Goal: Task Accomplishment & Management: Manage account settings

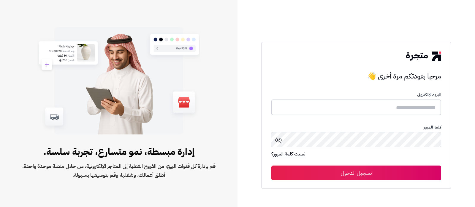
type input "**********"
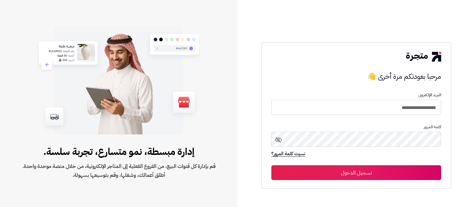
click at [391, 177] on button "تسجيل الدخول" at bounding box center [356, 173] width 170 height 15
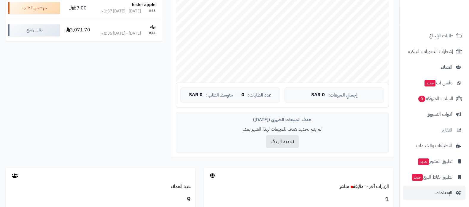
scroll to position [148, 0]
click at [443, 191] on span "الإعدادات" at bounding box center [443, 193] width 17 height 8
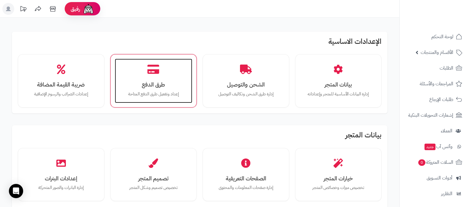
click at [166, 82] on h3 "طرق الدفع" at bounding box center [154, 85] width 66 height 6
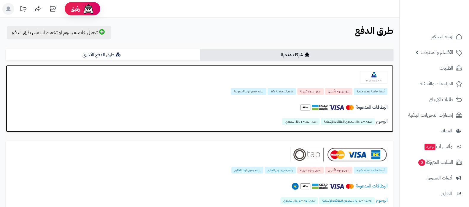
click at [365, 79] on img at bounding box center [373, 77] width 27 height 12
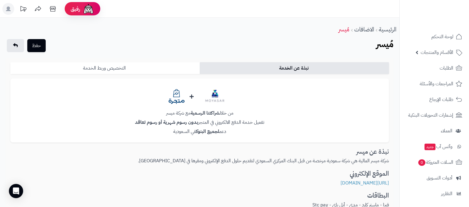
click at [121, 64] on link "التخصيص وربط الخدمة" at bounding box center [104, 68] width 189 height 12
